Goal: Transaction & Acquisition: Purchase product/service

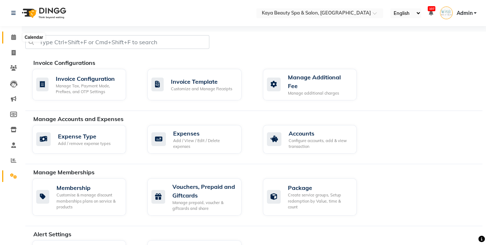
click at [14, 41] on link "Calendar" at bounding box center [10, 37] width 17 height 12
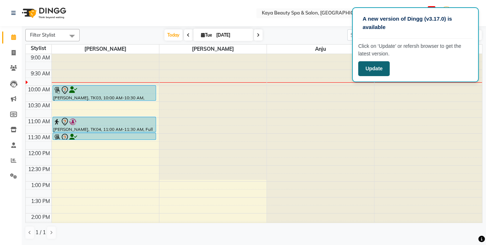
click at [373, 71] on button "Update" at bounding box center [373, 68] width 31 height 15
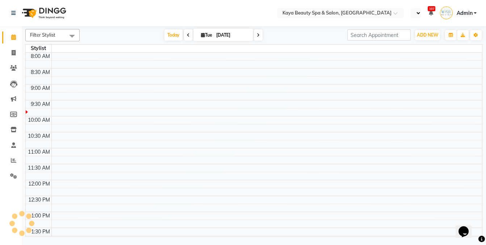
select select "en"
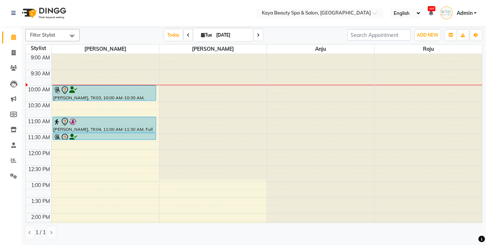
click at [113, 91] on div at bounding box center [104, 90] width 102 height 9
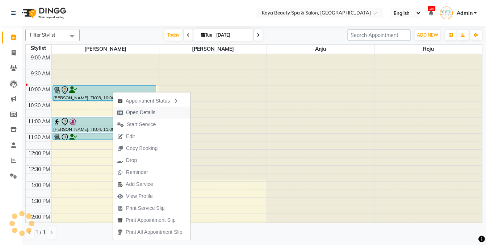
click at [144, 113] on span "Open Details" at bounding box center [140, 113] width 29 height 8
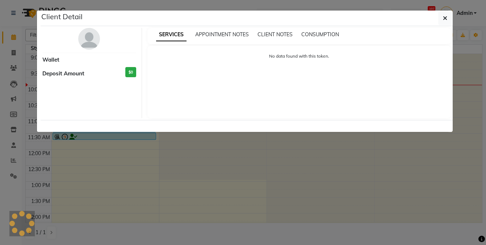
select select "7"
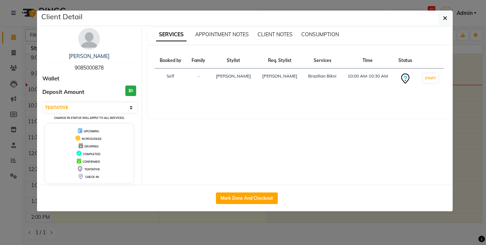
click at [395, 236] on ngb-modal-window "Client Detail Melissa Renschler 9085000878 Wallet Deposit Amount $0 Select IN S…" at bounding box center [243, 122] width 486 height 245
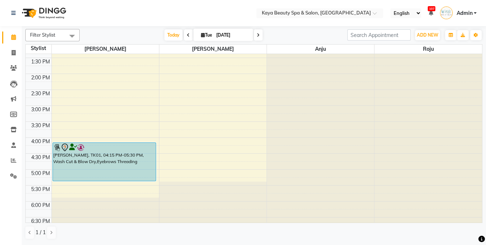
scroll to position [145, 0]
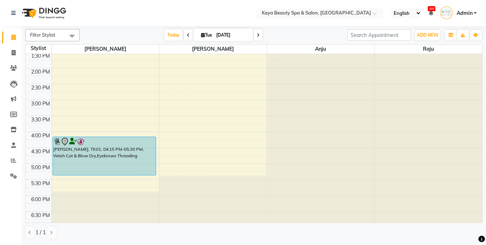
click at [259, 37] on span at bounding box center [258, 34] width 9 height 11
type input "Sep 03, 2025"
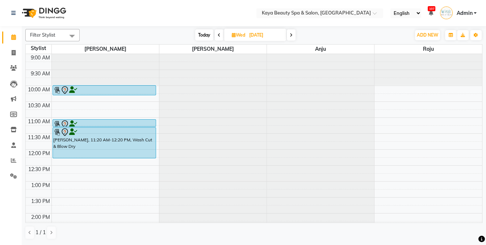
click at [59, 165] on div "9:00 AM 9:30 AM 10:00 AM 10:30 AM 11:00 AM 11:30 AM 12:00 PM 12:30 PM 1:00 PM 1…" at bounding box center [254, 213] width 456 height 318
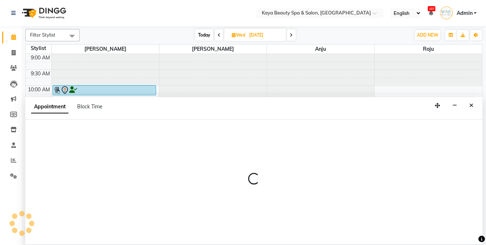
drag, startPoint x: 92, startPoint y: 106, endPoint x: 157, endPoint y: 125, distance: 66.9
click at [92, 107] on span "Block Time" at bounding box center [89, 106] width 25 height 7
select select "19099"
select select "750"
select select "765"
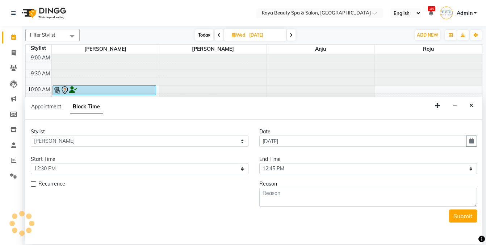
scroll to position [32, 0]
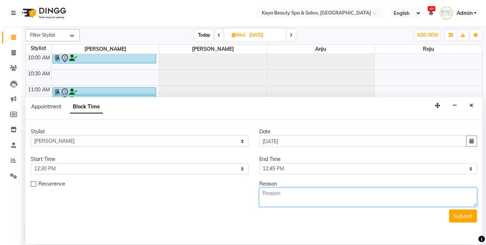
click at [316, 196] on textarea at bounding box center [368, 197] width 218 height 19
type textarea "00"
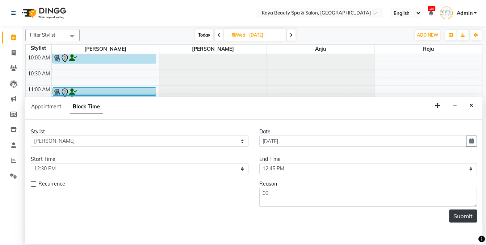
click at [461, 217] on button "Submit" at bounding box center [463, 215] width 28 height 13
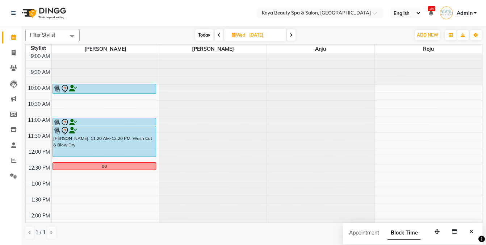
scroll to position [0, 0]
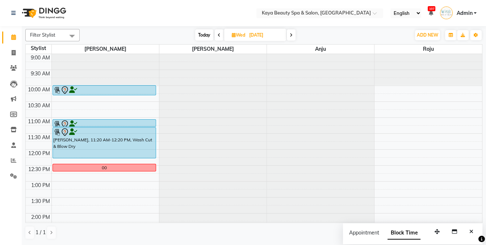
click at [200, 40] on div "Filter Stylist Select All Anita Hastir Anju Narinder Kaur Roju Today Wed Sep 03…" at bounding box center [253, 35] width 457 height 12
click at [198, 36] on span "Today" at bounding box center [204, 34] width 18 height 11
type input "[DATE]"
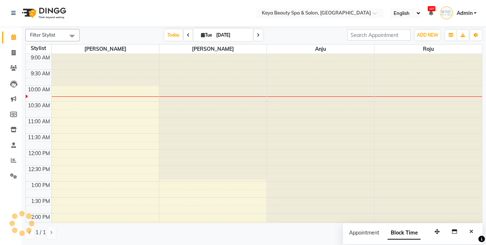
scroll to position [32, 0]
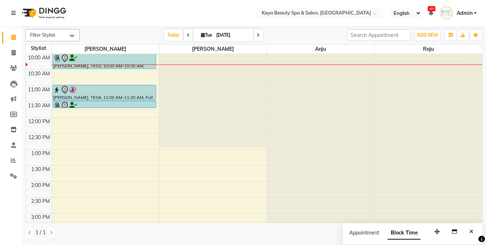
click at [113, 59] on div at bounding box center [104, 58] width 102 height 9
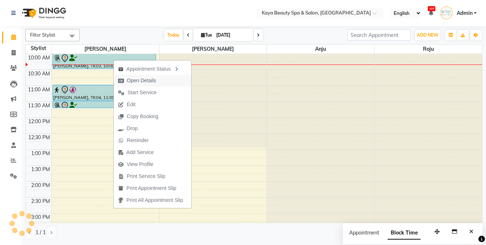
click at [143, 79] on span "Open Details" at bounding box center [141, 81] width 29 height 8
select select "7"
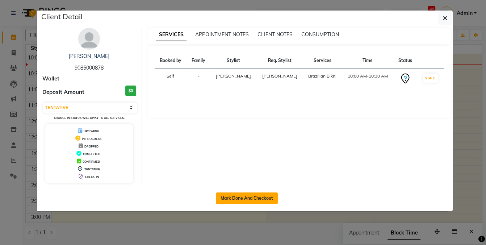
click at [250, 196] on button "Mark Done And Checkout" at bounding box center [247, 198] width 62 height 12
select select "service"
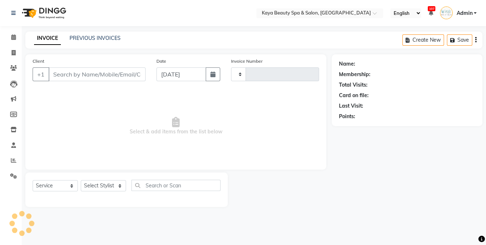
type input "0980"
select select "3896"
select select "19099"
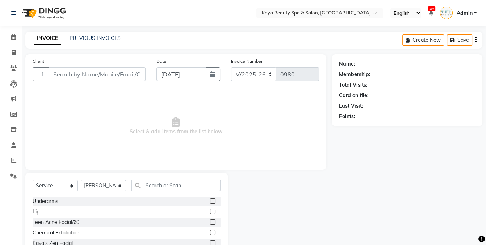
type input "9085000878"
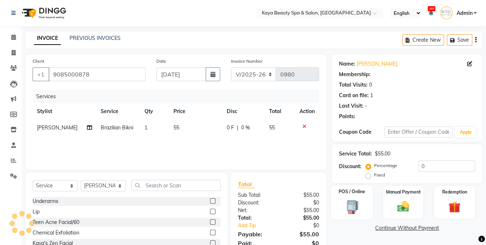
click at [355, 205] on img at bounding box center [352, 206] width 20 height 15
select select "9"
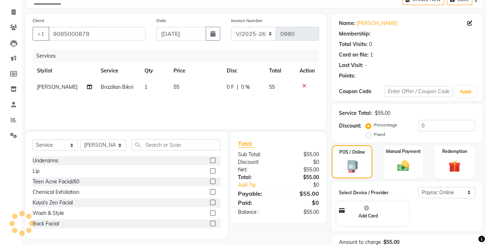
scroll to position [80, 0]
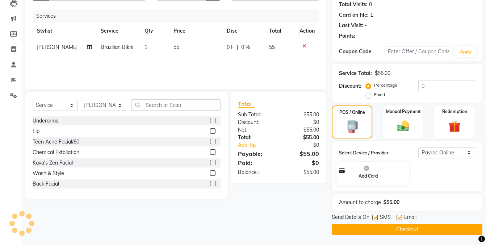
select select "1: Object"
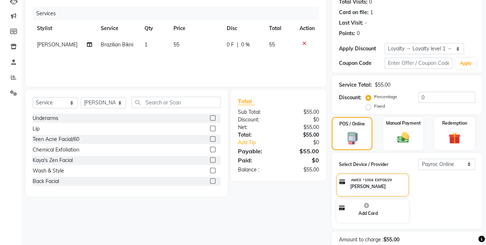
scroll to position [120, 0]
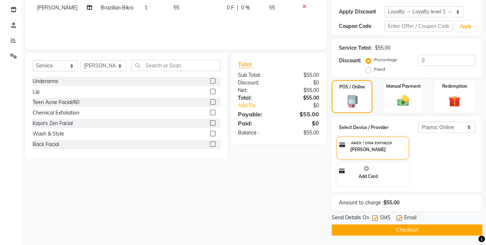
click at [377, 216] on label at bounding box center [374, 217] width 5 height 5
click at [377, 216] on input "checkbox" at bounding box center [374, 218] width 5 height 5
checkbox input "false"
click at [382, 227] on button "Checkout" at bounding box center [407, 229] width 151 height 11
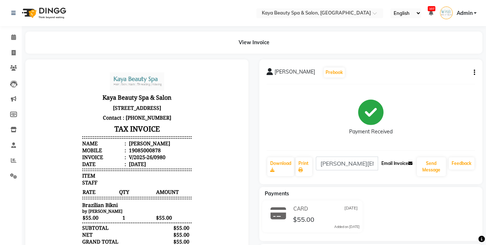
click at [390, 164] on button "Email Invoice" at bounding box center [396, 163] width 37 height 12
click at [14, 41] on span at bounding box center [13, 37] width 13 height 8
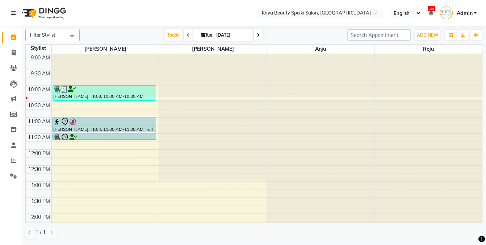
click at [257, 34] on icon at bounding box center [258, 35] width 3 height 4
type input "Sep 03, 2025"
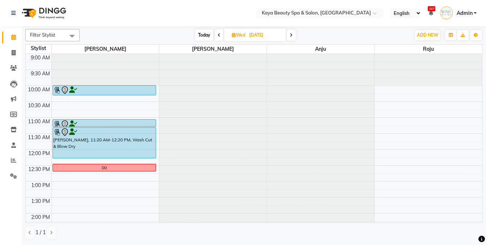
click at [112, 89] on div at bounding box center [104, 90] width 102 height 9
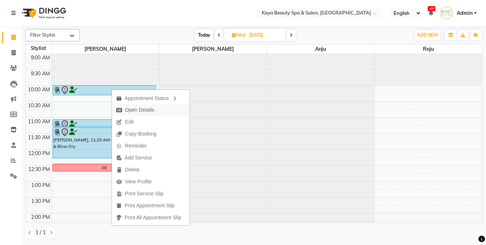
click at [136, 109] on span "Open Details" at bounding box center [139, 110] width 29 height 8
select select "7"
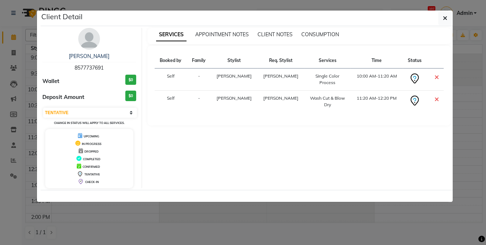
click at [338, 225] on ngb-modal-window "Client Detail Caitlin Doherty 8577737691 Wallet $0 Deposit Amount $0 Select CON…" at bounding box center [243, 122] width 486 height 245
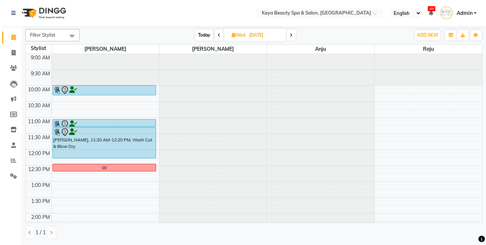
scroll to position [87, 0]
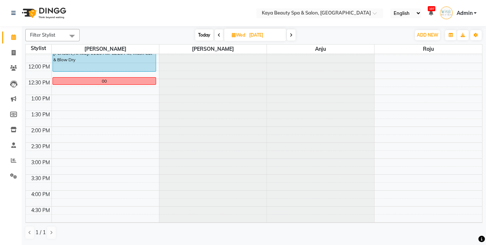
click at [218, 35] on icon at bounding box center [219, 35] width 3 height 4
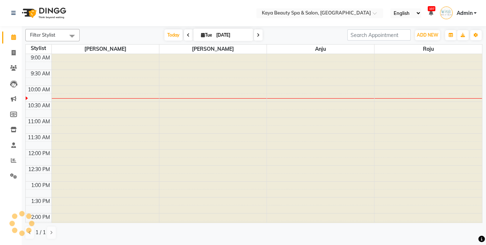
scroll to position [32, 0]
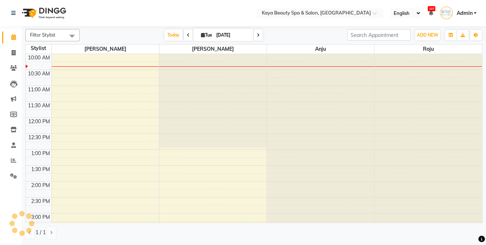
click at [257, 34] on icon at bounding box center [258, 35] width 3 height 4
type input "Sep 03, 2025"
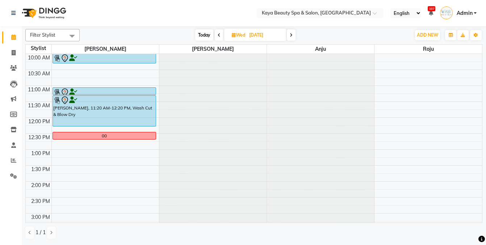
drag, startPoint x: 230, startPoint y: 35, endPoint x: 234, endPoint y: 36, distance: 3.8
click at [230, 35] on span "Wed" at bounding box center [238, 34] width 17 height 5
select select "9"
select select "2025"
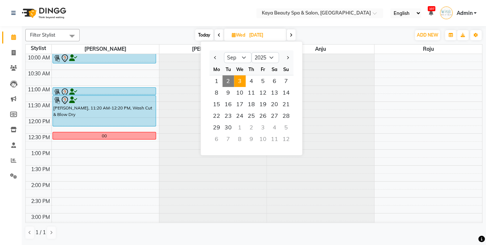
click at [158, 10] on nav "Select Location × Kaya Beauty Spa & Salon, Somerville English ENGLISH Español ا…" at bounding box center [243, 13] width 486 height 26
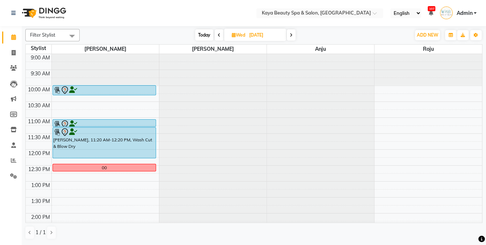
scroll to position [0, 0]
click at [203, 35] on span "Today" at bounding box center [204, 34] width 18 height 11
type input "[DATE]"
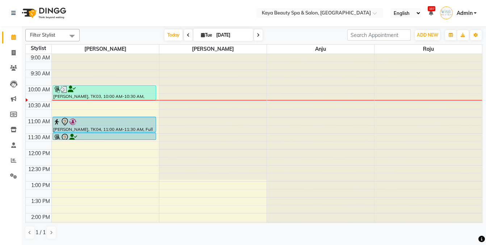
click at [59, 111] on div "9:00 AM 9:30 AM 10:00 AM 10:30 AM 11:00 AM 11:30 AM 12:00 PM 12:30 PM 1:00 PM 1…" at bounding box center [254, 213] width 456 height 318
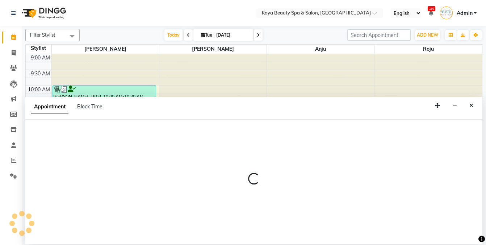
select select "19099"
select select "tentative"
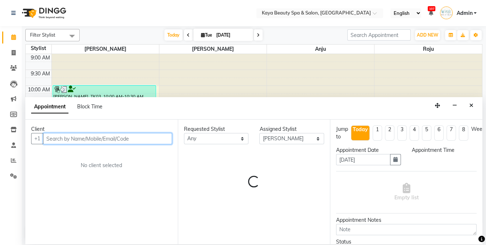
select select "645"
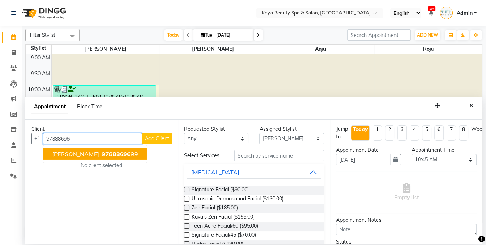
click at [129, 153] on ngb-highlight "97888696 99" at bounding box center [119, 153] width 38 height 7
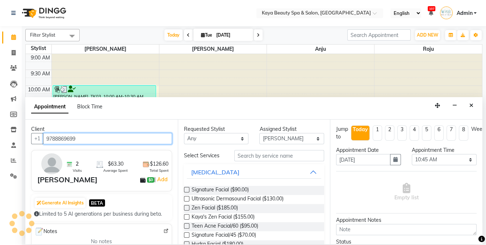
type input "9788869699"
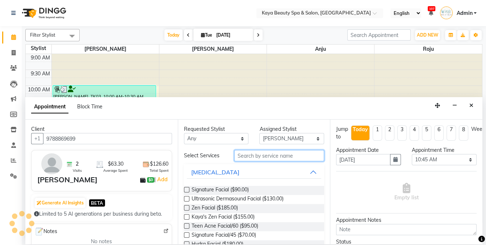
click at [256, 156] on input "text" at bounding box center [279, 155] width 90 height 11
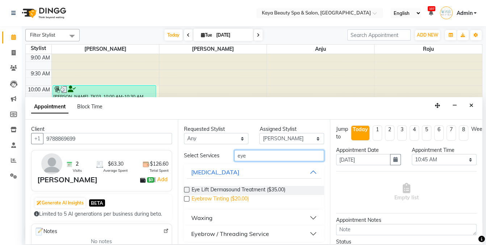
scroll to position [3, 0]
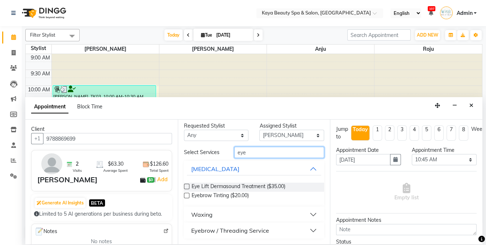
type input "eye"
click at [219, 229] on div "Eyebrow / Threading Service" at bounding box center [230, 230] width 78 height 9
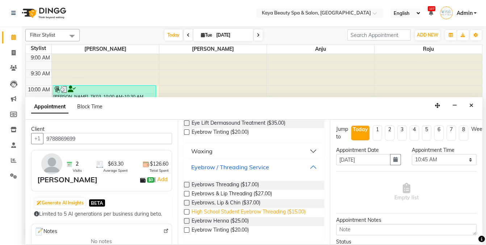
scroll to position [69, 0]
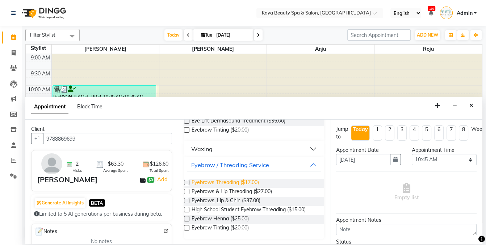
click at [239, 182] on span "Eyebrows Threading ($17.00)" at bounding box center [225, 182] width 67 height 9
checkbox input "false"
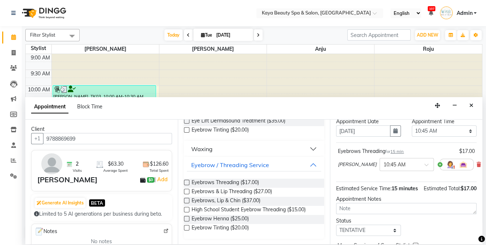
scroll to position [66, 0]
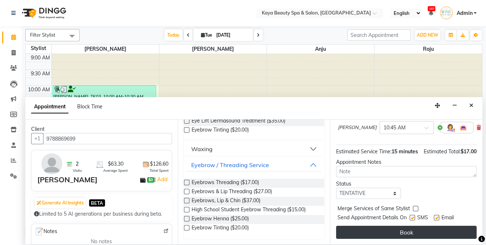
click at [394, 231] on button "Book" at bounding box center [406, 232] width 140 height 13
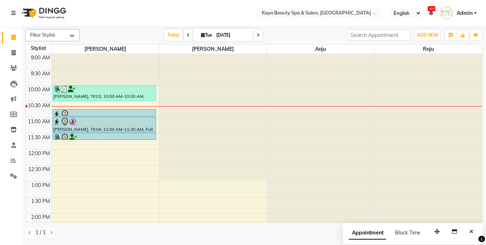
click at [102, 113] on div at bounding box center [104, 114] width 102 height 9
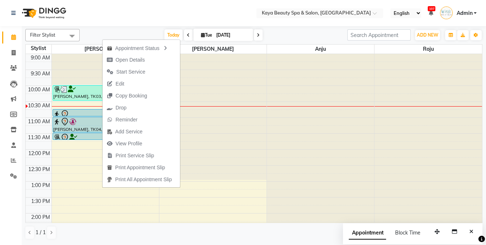
click at [72, 137] on icon at bounding box center [73, 137] width 8 height 0
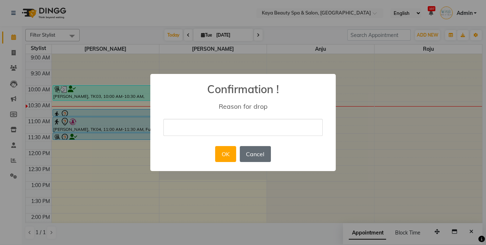
click at [252, 153] on button "Cancel" at bounding box center [255, 154] width 31 height 16
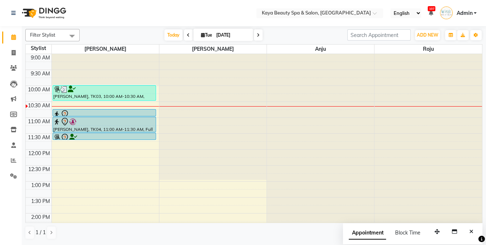
click at [140, 135] on div at bounding box center [104, 137] width 102 height 9
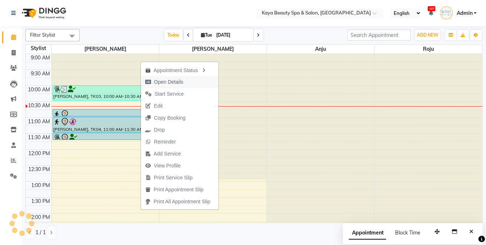
click at [172, 84] on span "Open Details" at bounding box center [168, 82] width 29 height 8
select select "7"
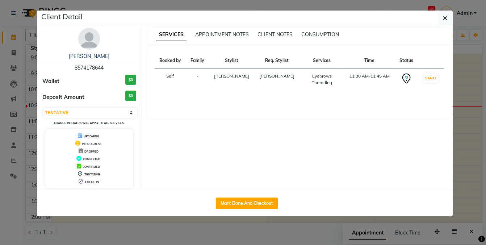
click at [289, 235] on ngb-modal-window "Client Detail Jeimy lopez 8574178644 Wallet $0 Deposit Amount $0 Select IN SERV…" at bounding box center [243, 122] width 486 height 245
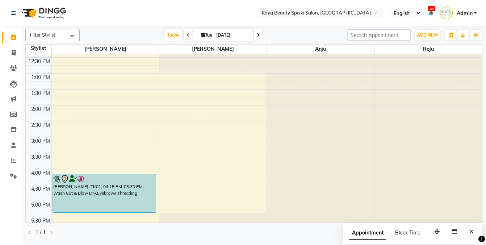
scroll to position [145, 0]
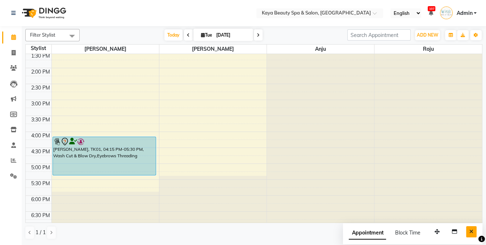
click at [472, 233] on icon "Close" at bounding box center [471, 231] width 4 height 5
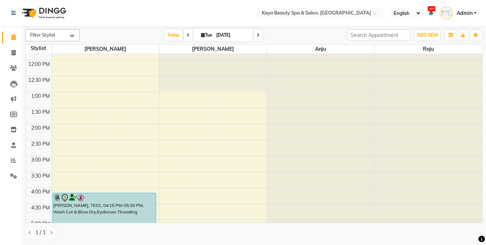
scroll to position [0, 0]
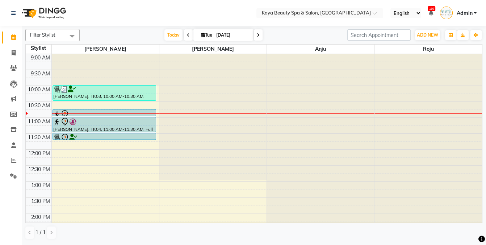
click at [82, 113] on div at bounding box center [104, 114] width 102 height 9
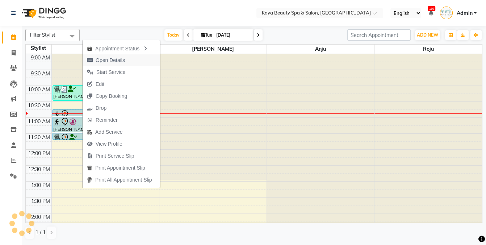
click at [99, 61] on span "Open Details" at bounding box center [110, 60] width 29 height 8
select select "7"
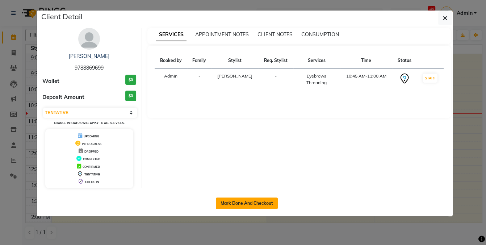
click at [268, 203] on button "Mark Done And Checkout" at bounding box center [247, 203] width 62 height 12
select select "service"
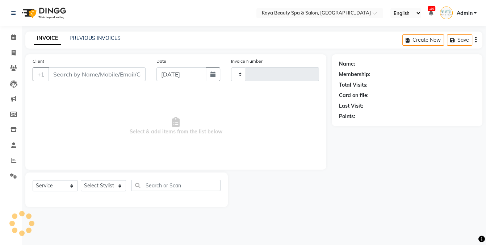
type input "0981"
select select "3896"
select select "19099"
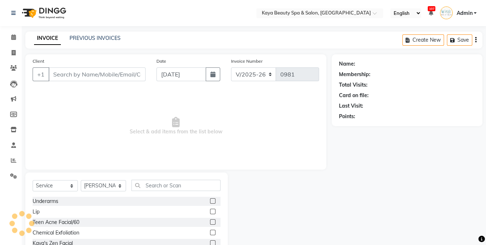
type input "9788869699"
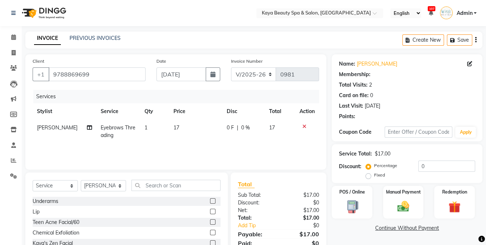
click at [179, 129] on td "17" at bounding box center [195, 131] width 53 height 24
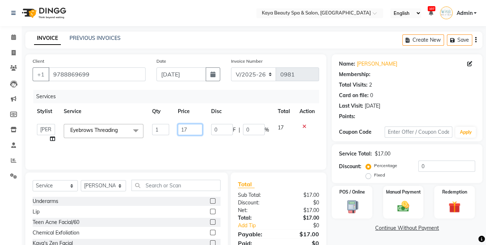
drag, startPoint x: 192, startPoint y: 129, endPoint x: 161, endPoint y: 136, distance: 31.3
click at [154, 135] on tr "Anita Hastir Anju Narinder Kaur Roju Eyebrows Threading x Underarms Lip Teen Ac…" at bounding box center [176, 133] width 286 height 28
select select "1: Object"
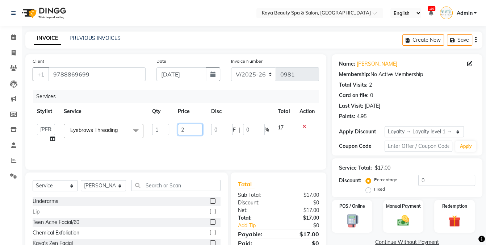
type input "27"
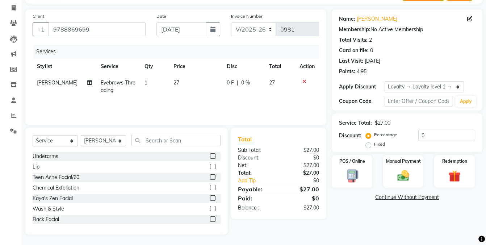
click at [356, 230] on div "Name: Rachel Adams Membership: No Active Membership Total Visits: 2 Card on fil…" at bounding box center [410, 121] width 156 height 225
click at [44, 140] on select "Select Service Product Membership Package Voucher Prepaid Gift Card" at bounding box center [55, 140] width 45 height 11
select select "product"
click at [33, 135] on select "Select Service Product Membership Package Voucher Prepaid Gift Card" at bounding box center [55, 140] width 45 height 11
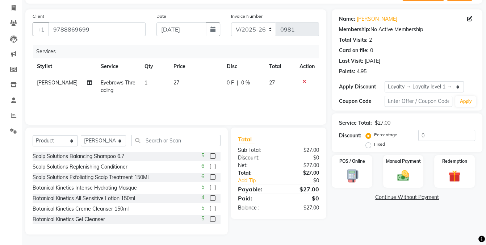
click at [366, 221] on div "Name: Rachel Adams Membership: No Active Membership Total Visits: 2 Card on fil…" at bounding box center [410, 121] width 156 height 225
click at [188, 141] on input "text" at bounding box center [175, 140] width 89 height 11
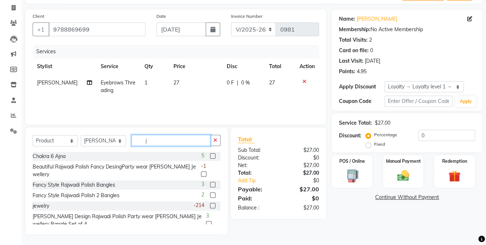
type input "j"
click at [215, 203] on label at bounding box center [212, 205] width 5 height 5
click at [215, 203] on input "checkbox" at bounding box center [212, 205] width 5 height 5
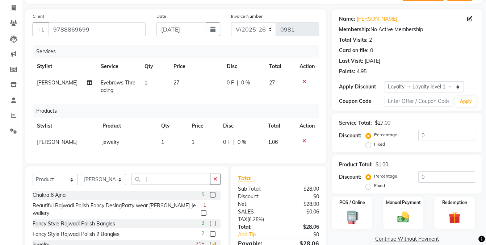
checkbox input "false"
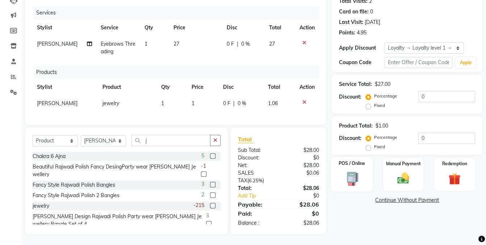
click at [352, 184] on img at bounding box center [352, 178] width 20 height 15
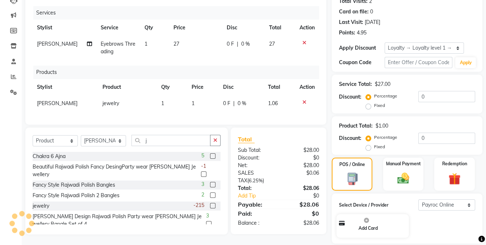
click at [303, 101] on icon at bounding box center [304, 102] width 4 height 5
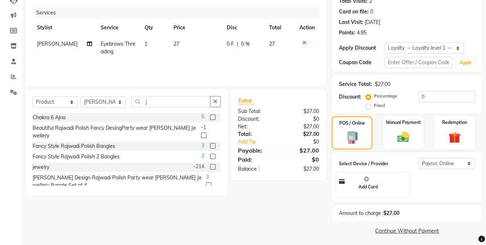
scroll to position [85, 0]
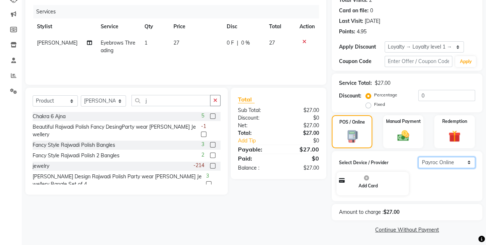
click at [443, 163] on select "Select Payroc Online Clover Mini New" at bounding box center [446, 162] width 57 height 11
select select "38"
click at [418, 168] on select "Select Payroc Online Clover Mini New" at bounding box center [446, 162] width 57 height 11
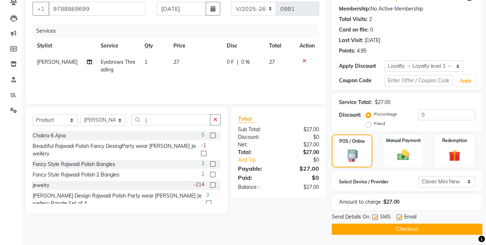
drag, startPoint x: 374, startPoint y: 215, endPoint x: 379, endPoint y: 224, distance: 9.7
click at [374, 216] on label at bounding box center [374, 216] width 5 height 5
click at [374, 216] on input "checkbox" at bounding box center [374, 217] width 5 height 5
checkbox input "false"
click at [379, 227] on button "Checkout" at bounding box center [407, 228] width 151 height 11
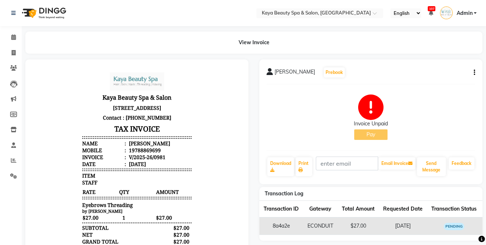
click at [477, 68] on div "rachel adams Prebook Invoice Unpaid Pay Download Print Email Invoice Send Messa…" at bounding box center [370, 121] width 223 height 125
click at [475, 72] on div "rachel adams Prebook Invoice Unpaid Pay Download Print Email Invoice Send Messa…" at bounding box center [370, 121] width 223 height 125
click at [474, 72] on icon "button" at bounding box center [474, 72] width 1 height 0
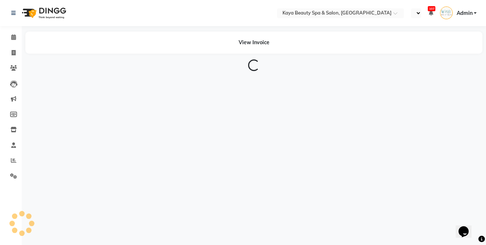
select select "en"
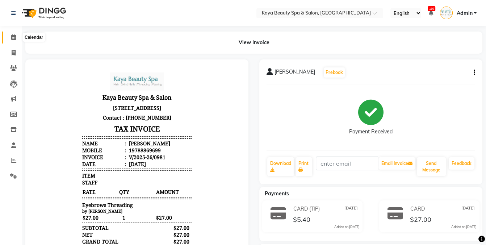
click at [12, 38] on icon at bounding box center [13, 36] width 5 height 5
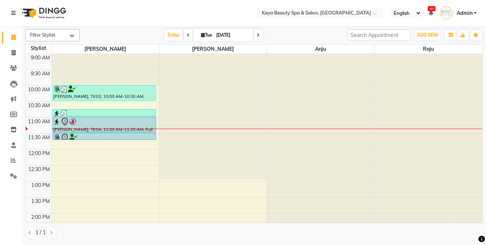
click at [139, 124] on div at bounding box center [104, 121] width 102 height 9
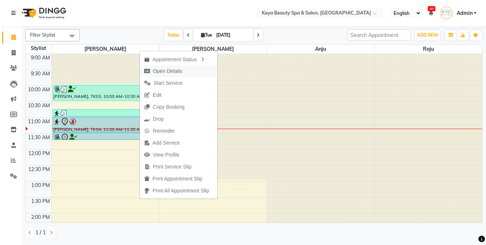
click at [180, 70] on span "Open Details" at bounding box center [167, 71] width 29 height 8
select select "7"
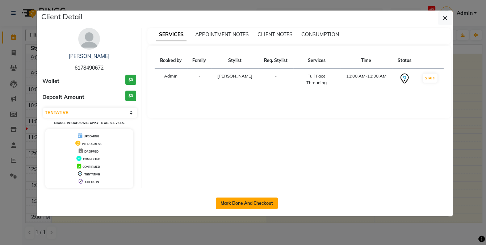
click at [260, 202] on button "Mark Done And Checkout" at bounding box center [247, 203] width 62 height 12
select select "service"
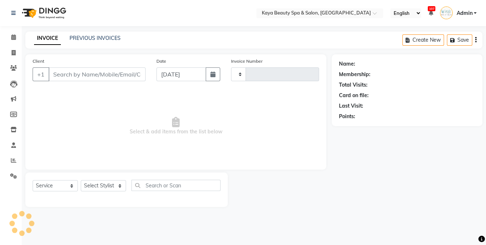
type input "0982"
select select "3896"
select select "19099"
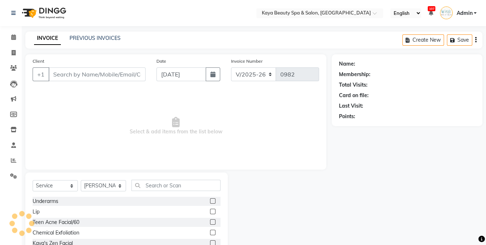
type input "6178490672"
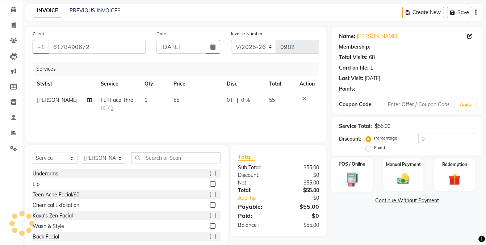
scroll to position [45, 0]
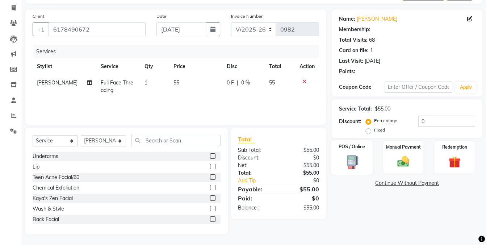
click at [354, 166] on img at bounding box center [352, 161] width 20 height 15
select select "9"
select select "1: Object"
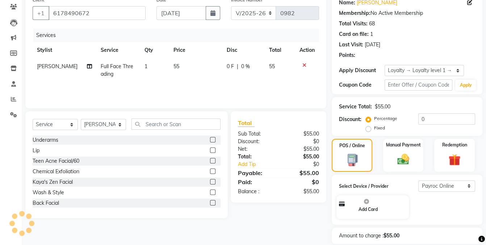
scroll to position [94, 0]
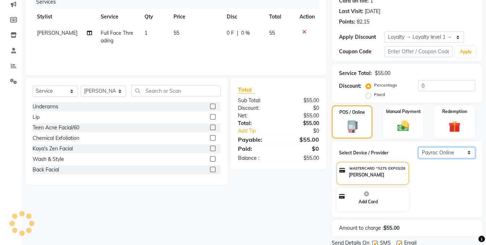
click at [445, 152] on select "Select Payroc Online Clover Mini New" at bounding box center [446, 152] width 57 height 11
select select "38"
click at [418, 158] on select "Select Payroc Online Clover Mini New" at bounding box center [446, 152] width 57 height 11
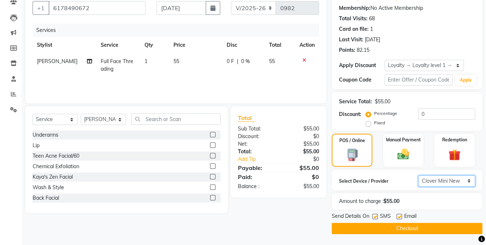
scroll to position [66, 0]
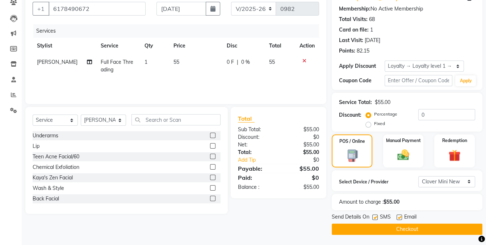
click at [375, 216] on label at bounding box center [374, 216] width 5 height 5
click at [375, 216] on input "checkbox" at bounding box center [374, 217] width 5 height 5
checkbox input "false"
click at [379, 231] on button "Checkout" at bounding box center [407, 228] width 151 height 11
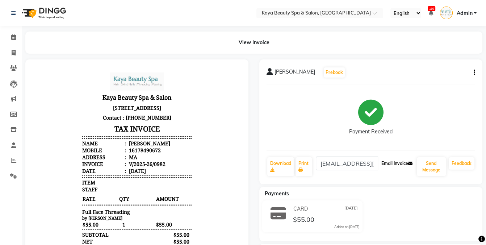
click at [387, 162] on button "Email Invoice" at bounding box center [396, 163] width 37 height 12
click at [11, 37] on icon at bounding box center [13, 36] width 5 height 5
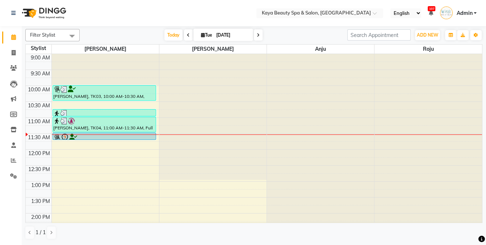
click at [98, 136] on div at bounding box center [104, 137] width 102 height 9
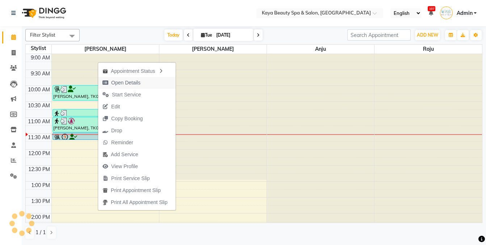
click at [123, 83] on span "Open Details" at bounding box center [125, 83] width 29 height 8
select select "7"
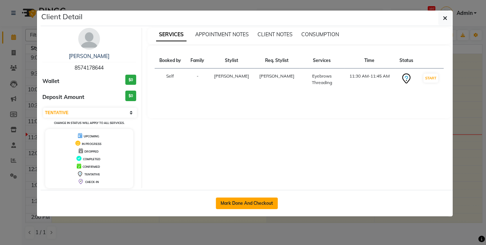
click at [248, 201] on button "Mark Done And Checkout" at bounding box center [247, 203] width 62 height 12
select select "service"
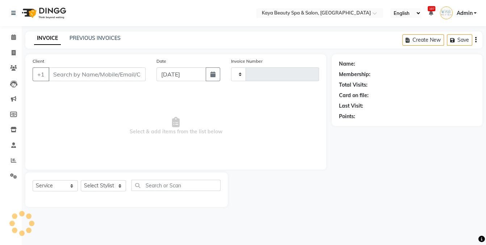
type input "0983"
select select "3896"
select select "19099"
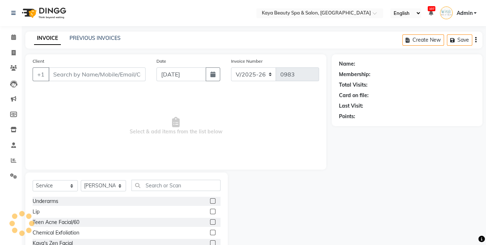
type input "8574178644"
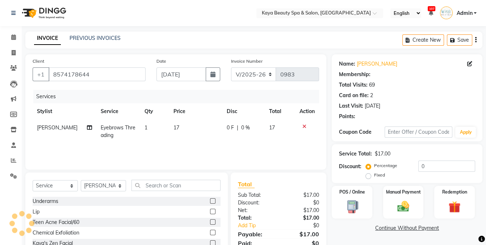
select select "1: Object"
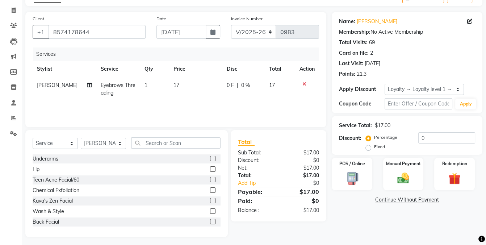
scroll to position [45, 0]
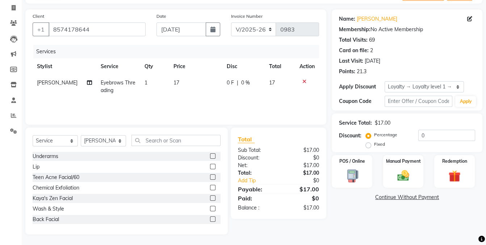
click at [357, 234] on main "INVOICE PREVIOUS INVOICES Create New Save Client [PHONE_NUMBER] Date [DATE] Inv…" at bounding box center [254, 116] width 464 height 258
click at [357, 178] on img at bounding box center [352, 175] width 20 height 15
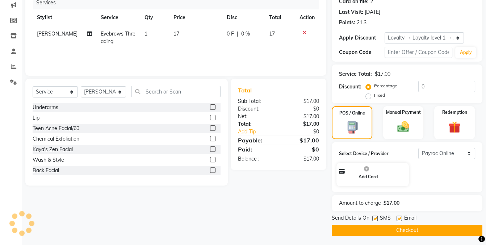
scroll to position [94, 0]
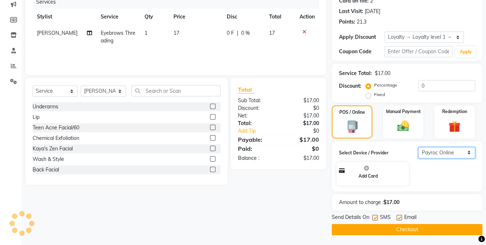
click at [453, 152] on select "Select Payroc Online Clover Mini New" at bounding box center [446, 152] width 57 height 11
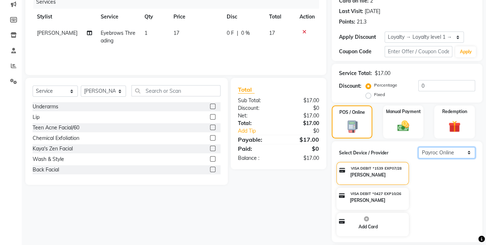
select select "38"
click at [418, 158] on select "Select Payroc Online Clover Mini New" at bounding box center [446, 152] width 57 height 11
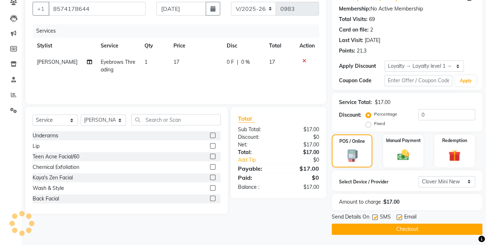
click at [375, 215] on label at bounding box center [374, 216] width 5 height 5
click at [375, 215] on input "checkbox" at bounding box center [374, 217] width 5 height 5
checkbox input "false"
click at [421, 230] on button "Checkout" at bounding box center [407, 228] width 151 height 11
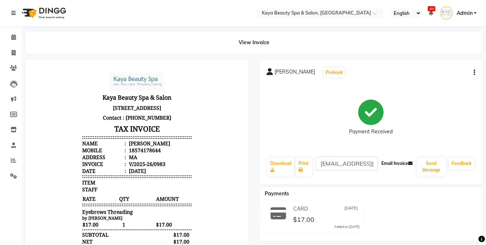
click at [391, 165] on button "Email Invoice" at bounding box center [396, 163] width 37 height 12
click at [15, 37] on icon at bounding box center [13, 36] width 5 height 5
